Goal: Navigation & Orientation: Find specific page/section

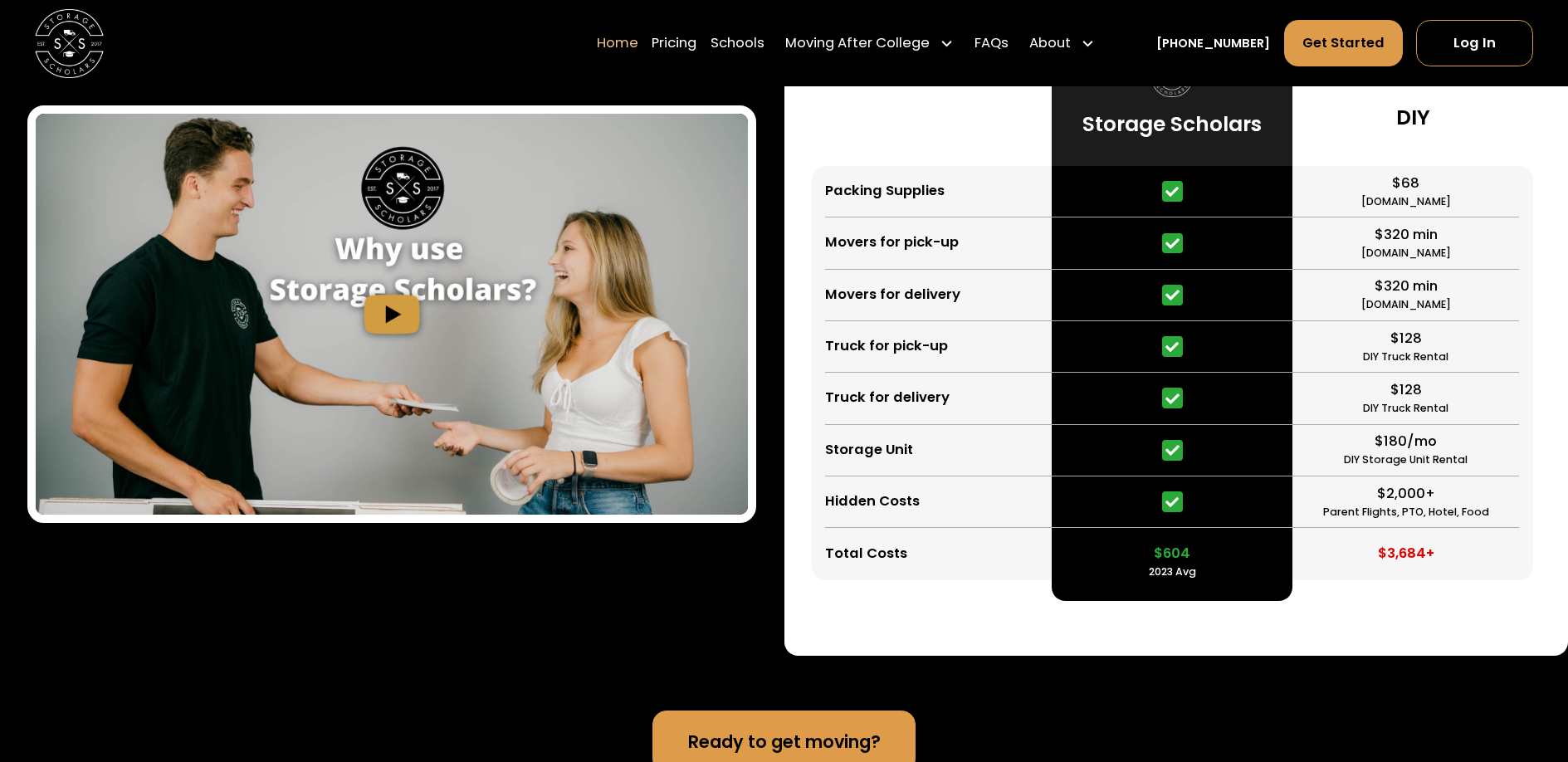
scroll to position [3352, 0]
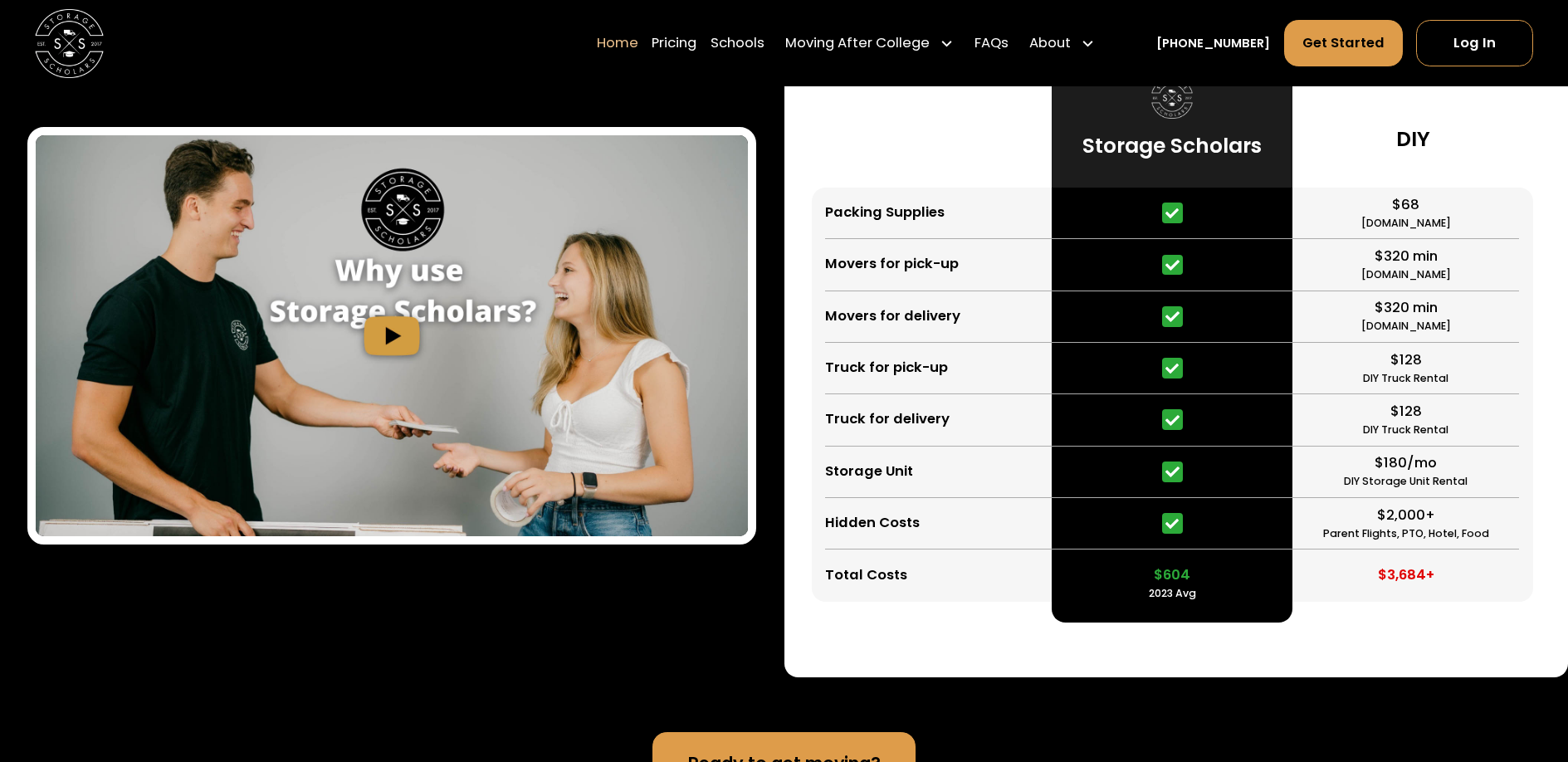
click at [420, 347] on img "open lightbox" at bounding box center [392, 336] width 712 height 401
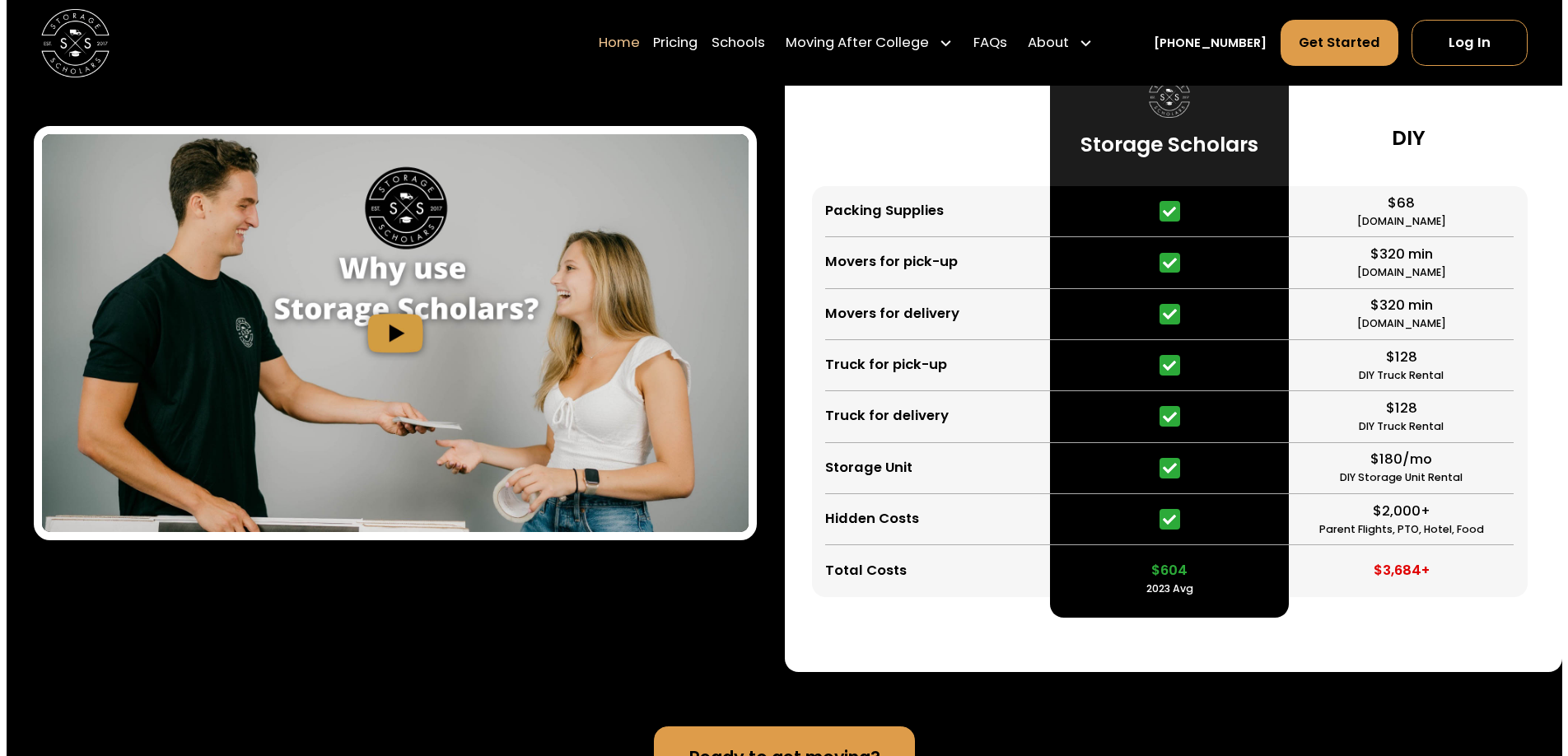
scroll to position [3330, 0]
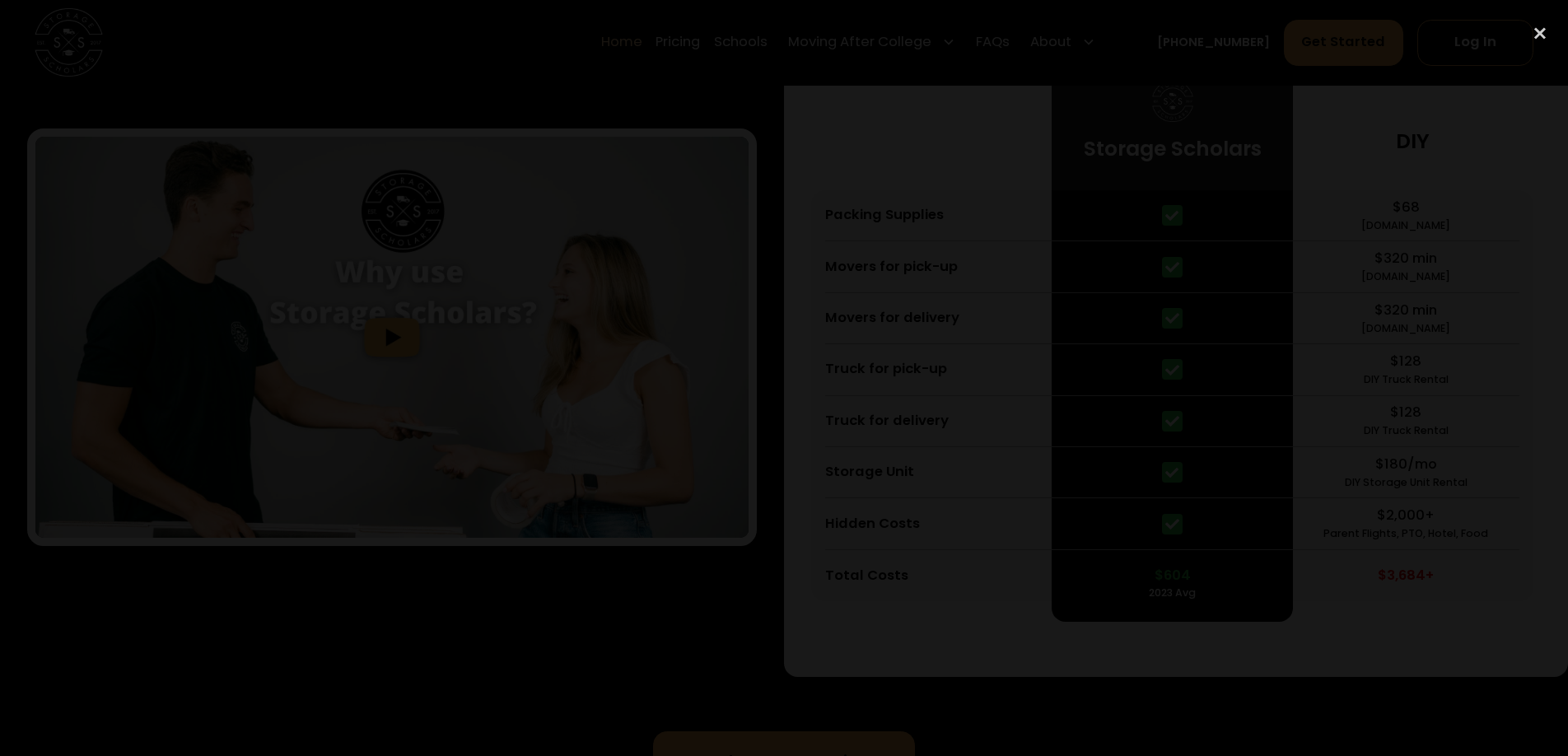
click at [1337, 321] on div at bounding box center [784, 377] width 1568 height 725
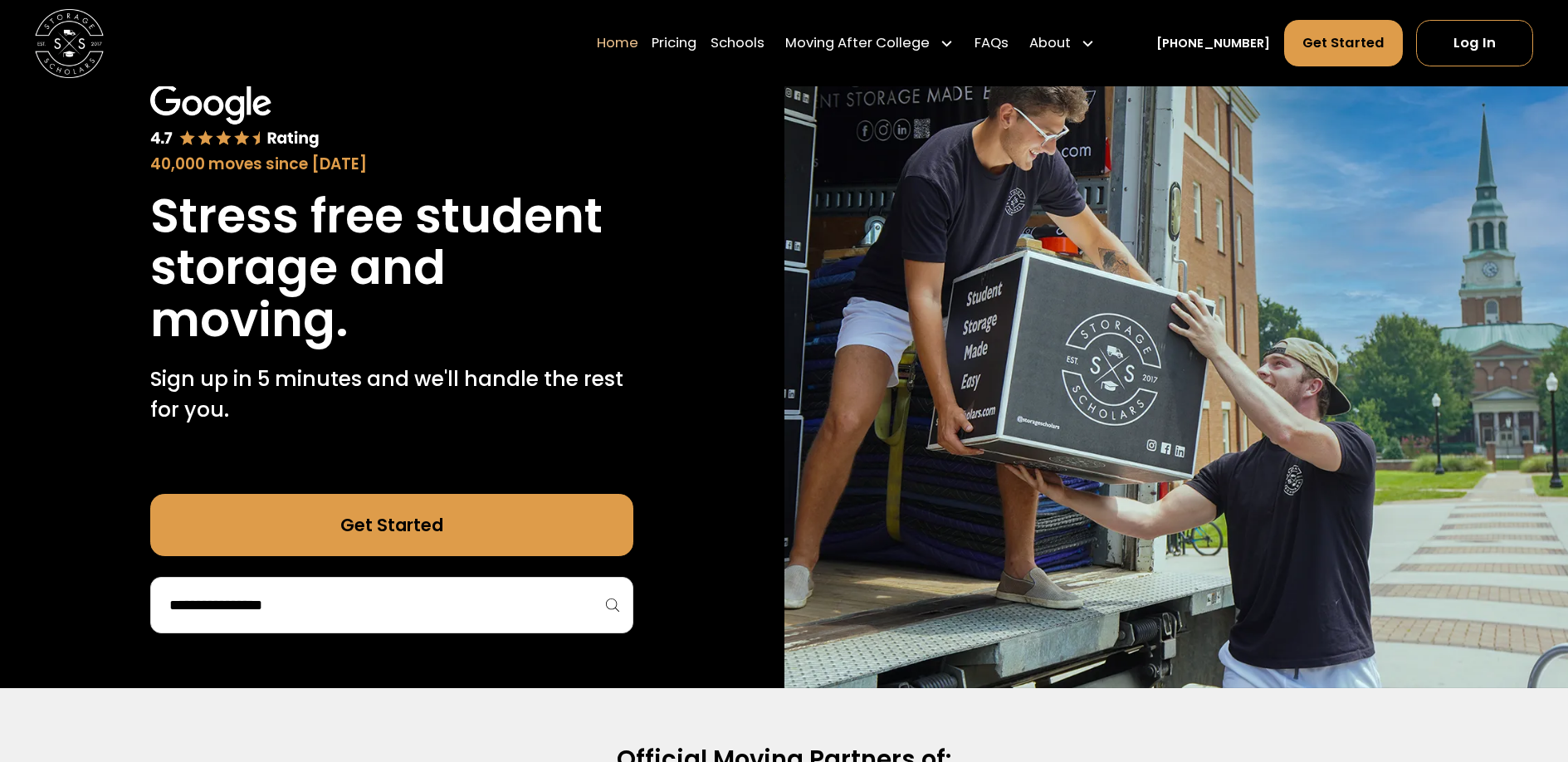
scroll to position [542, 0]
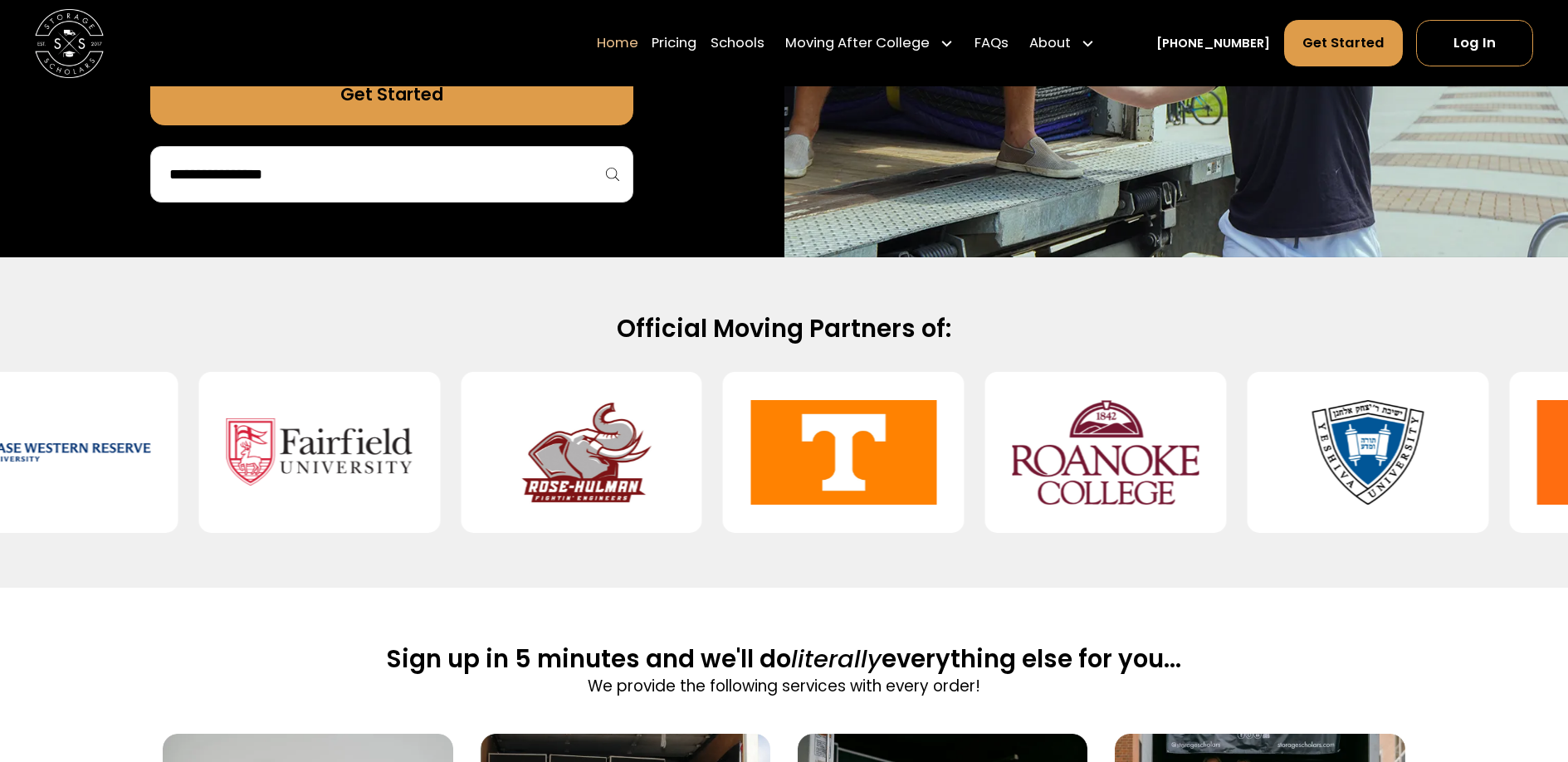
click at [299, 192] on div at bounding box center [392, 175] width 483 height 57
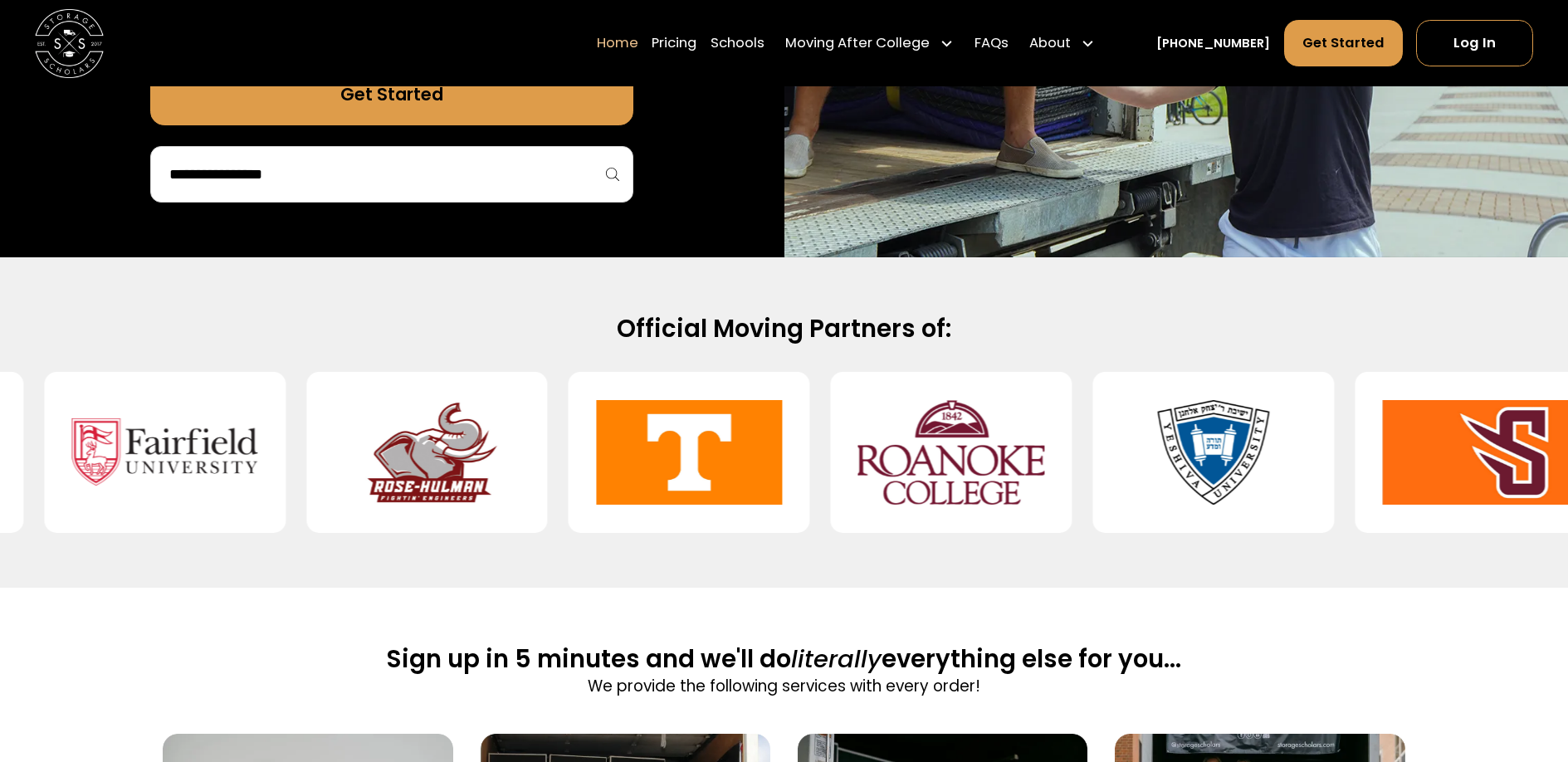
click at [288, 173] on input "search" at bounding box center [392, 174] width 448 height 28
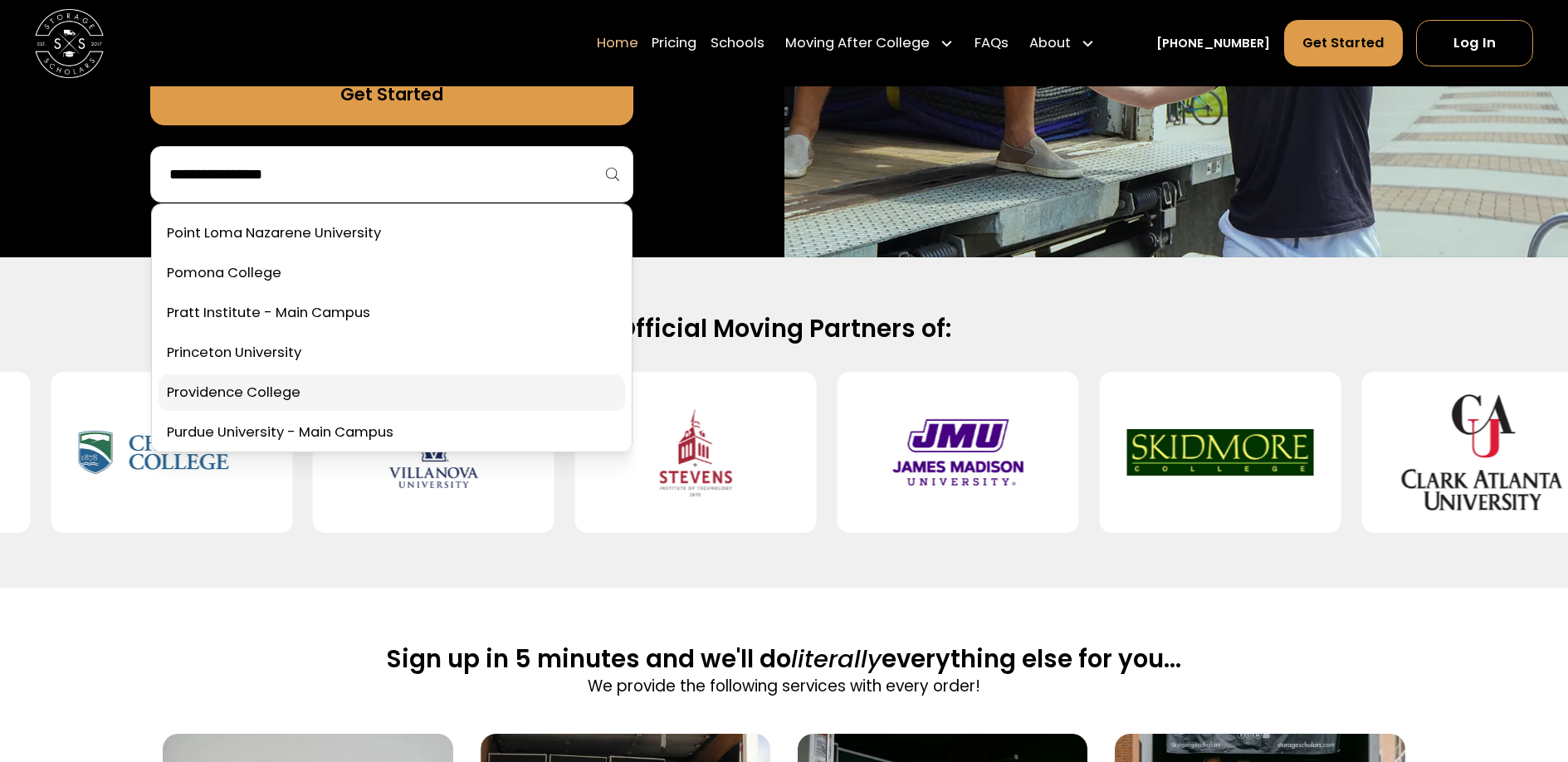
scroll to position [4646, 0]
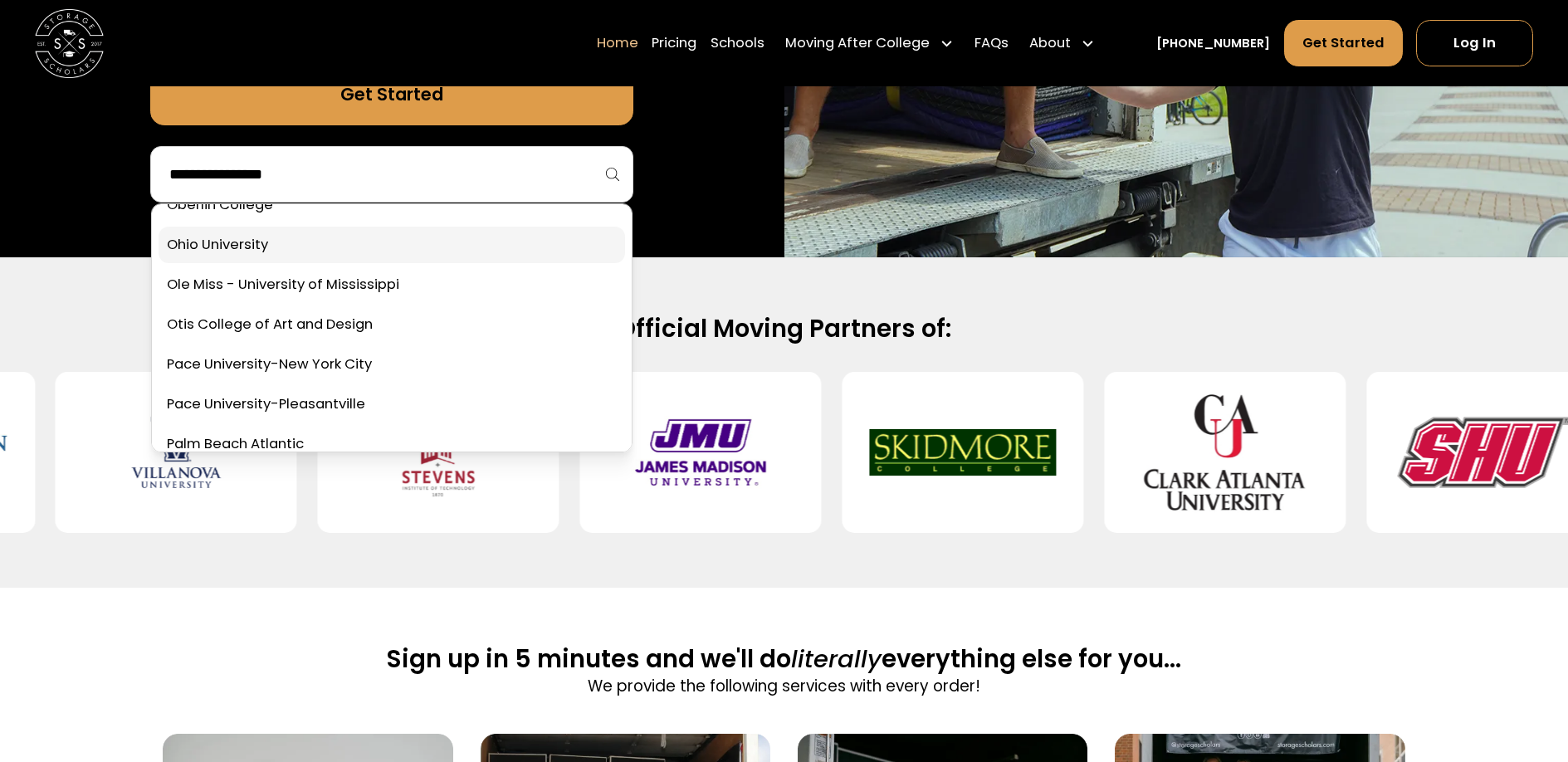
click at [295, 251] on link at bounding box center [392, 245] width 467 height 37
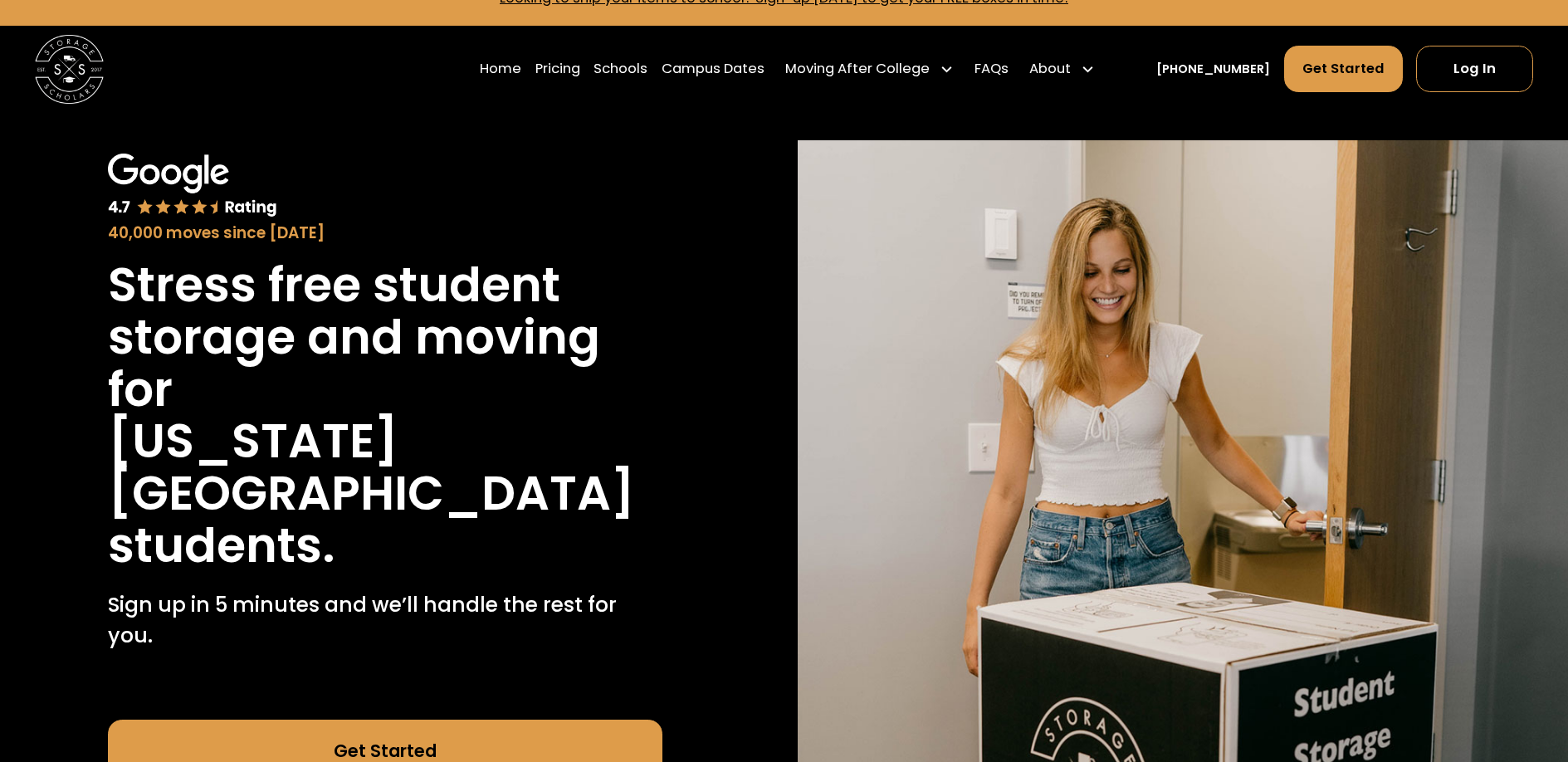
scroll to position [54, 0]
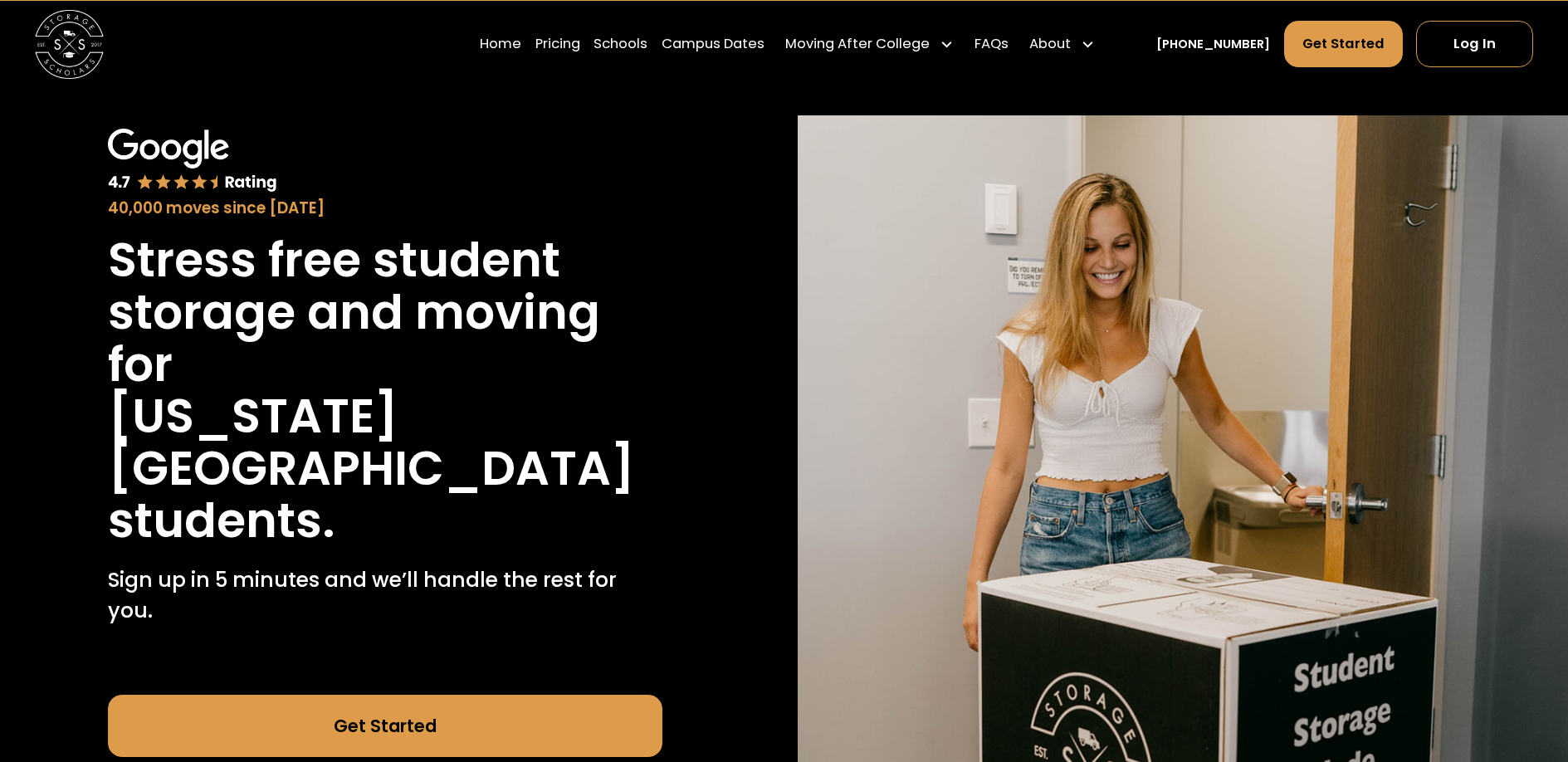
click at [402, 757] on link "Switch Schools" at bounding box center [385, 774] width 554 height 35
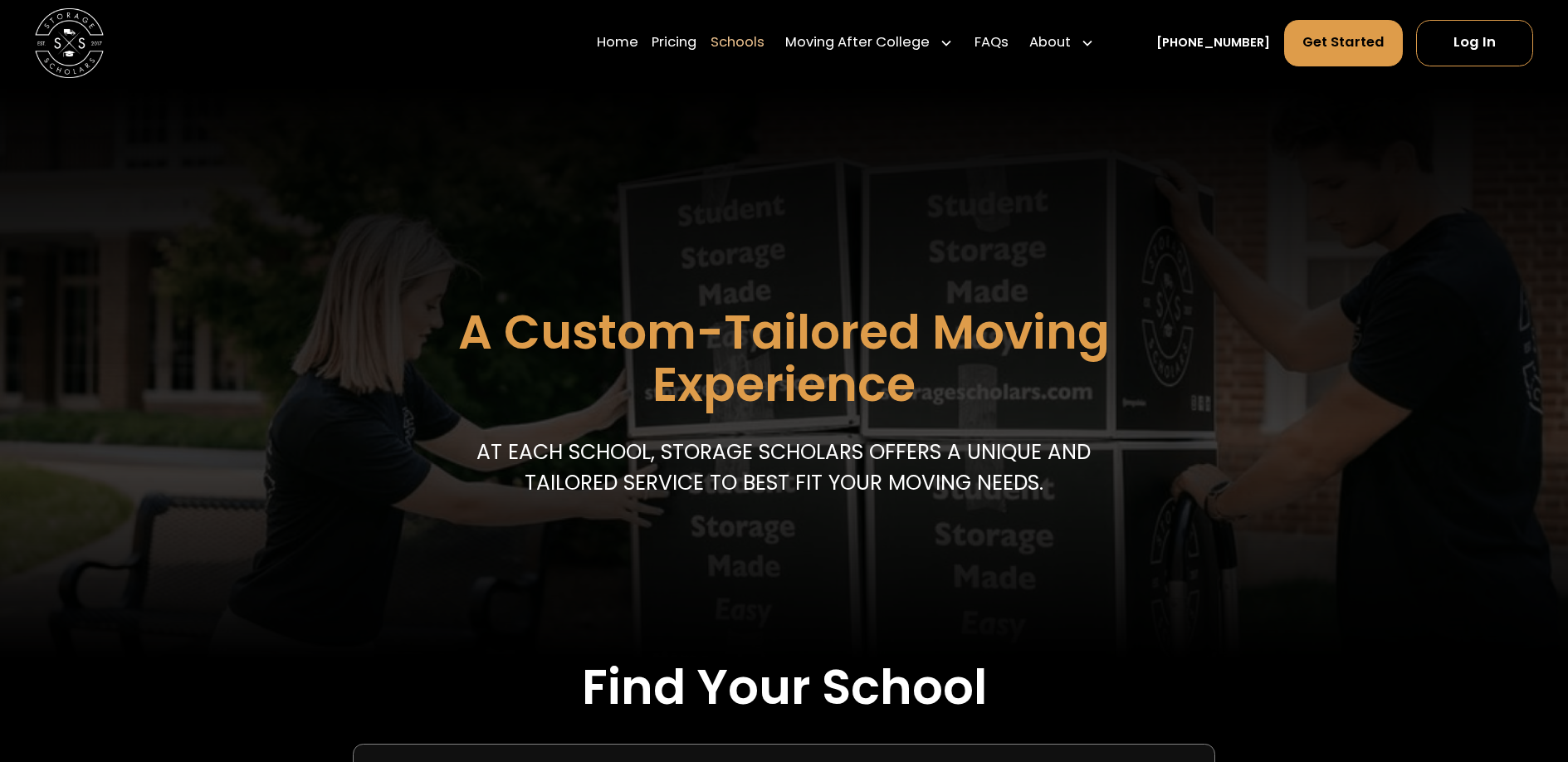
click at [74, 38] on img at bounding box center [69, 42] width 69 height 69
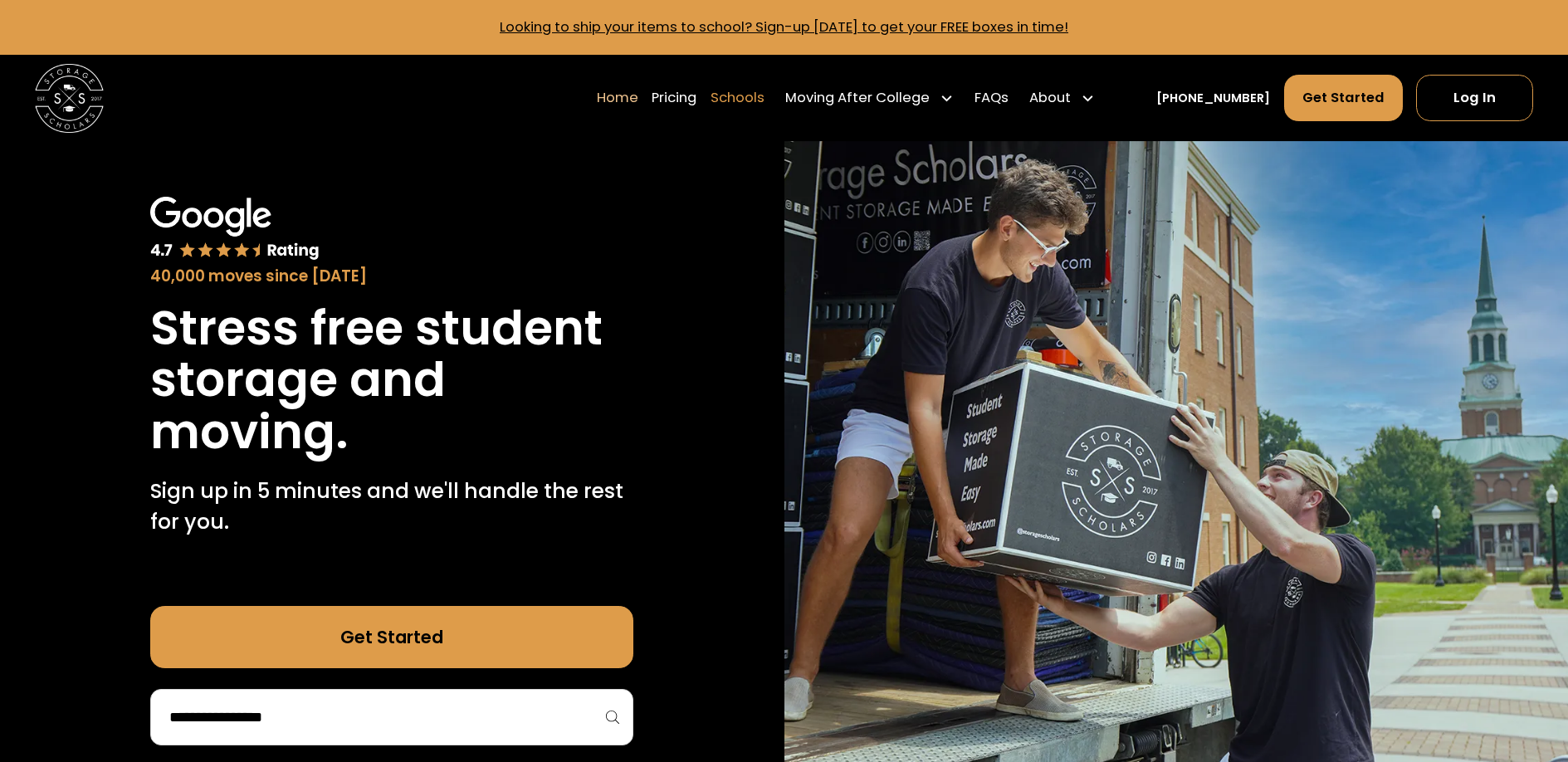
click at [746, 101] on link "Schools" at bounding box center [737, 98] width 54 height 48
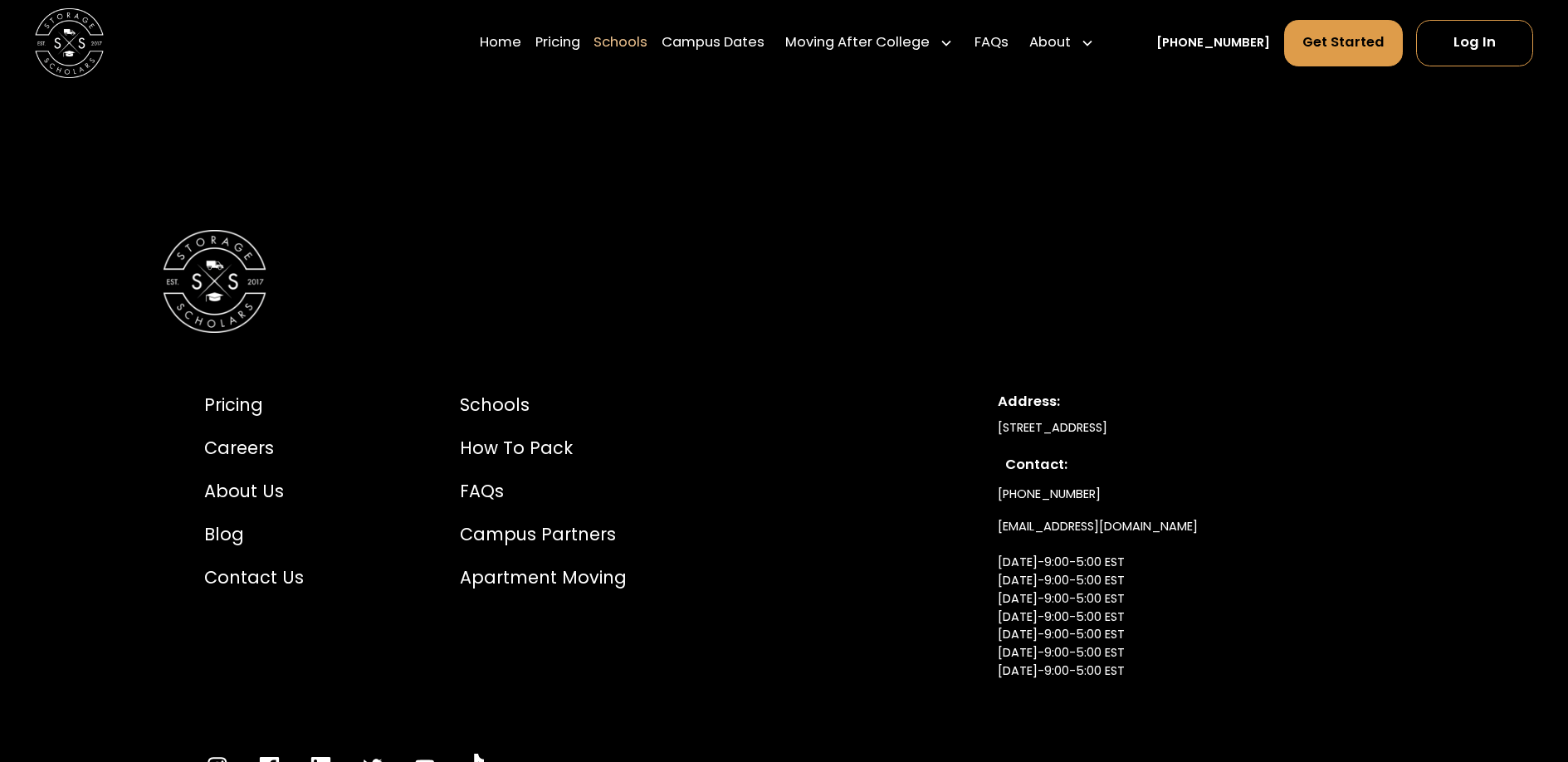
scroll to position [11405, 0]
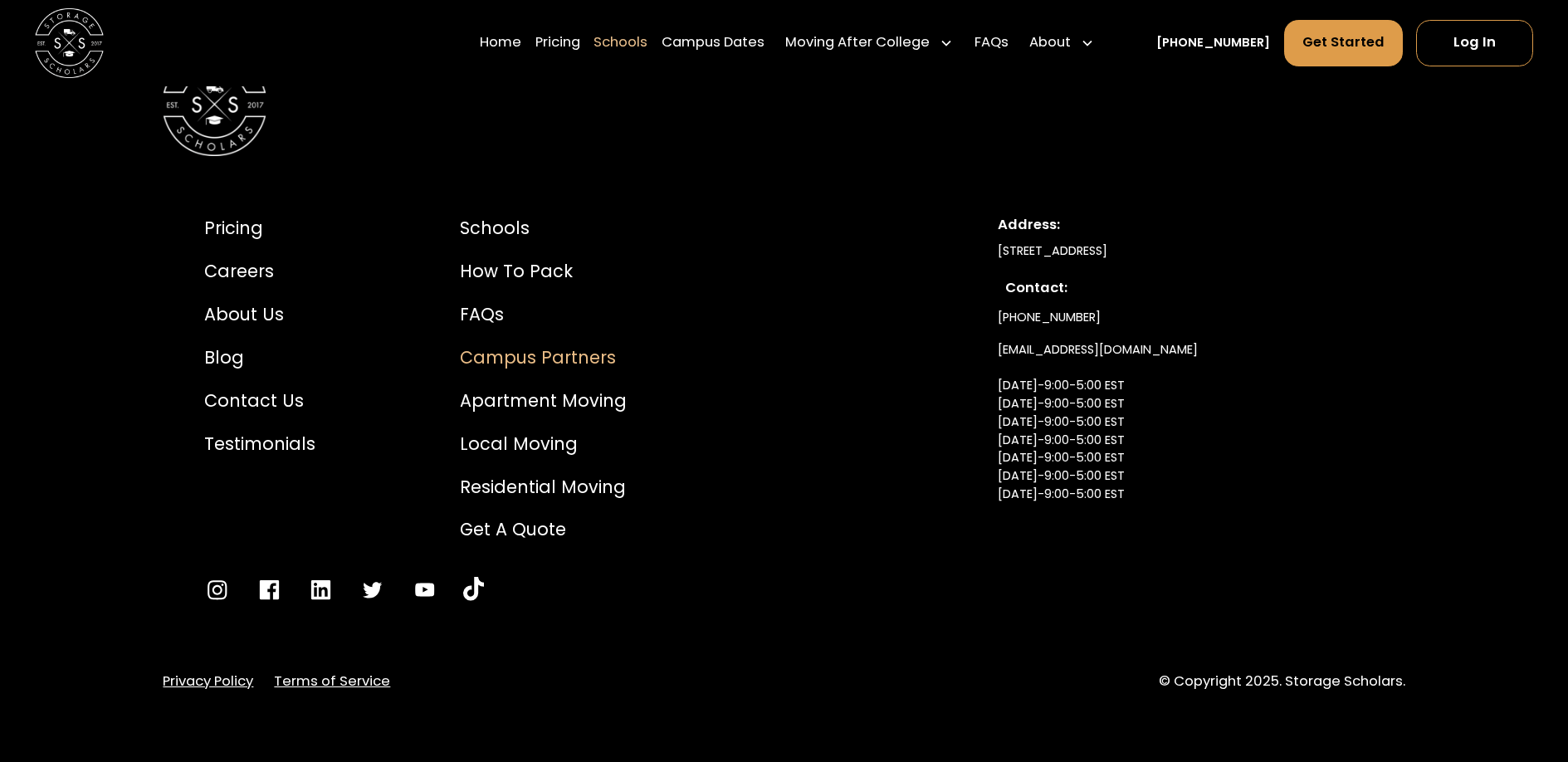
click at [502, 369] on div "Campus Partners" at bounding box center [543, 357] width 166 height 26
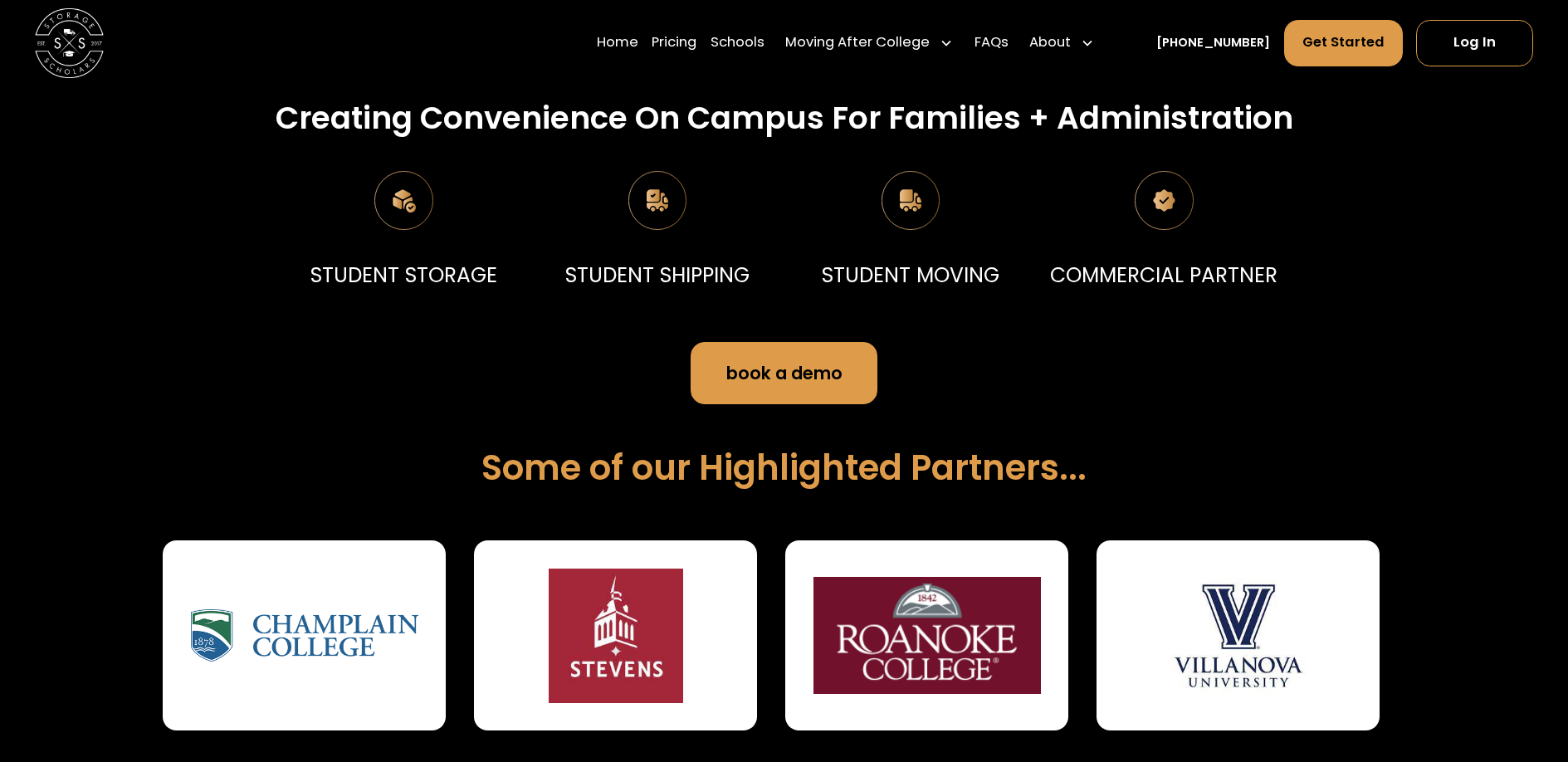
scroll to position [231, 0]
